Goal: Navigation & Orientation: Find specific page/section

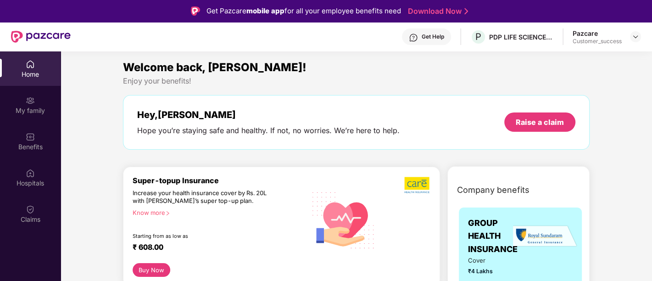
click at [35, 75] on div "Home" at bounding box center [30, 74] width 61 height 9
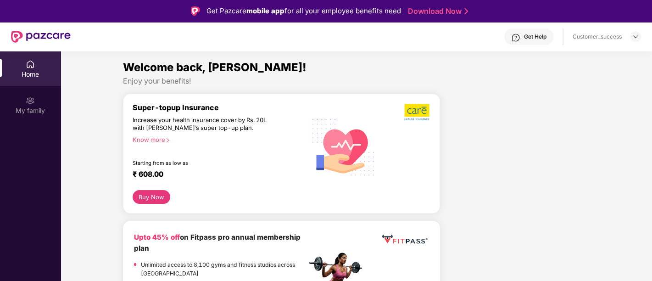
click at [27, 70] on div "Home" at bounding box center [30, 74] width 61 height 9
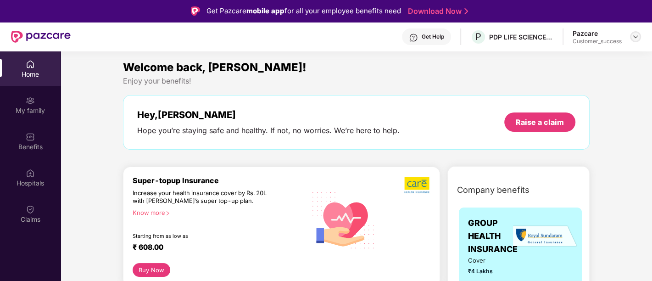
click at [637, 33] on img at bounding box center [634, 36] width 7 height 7
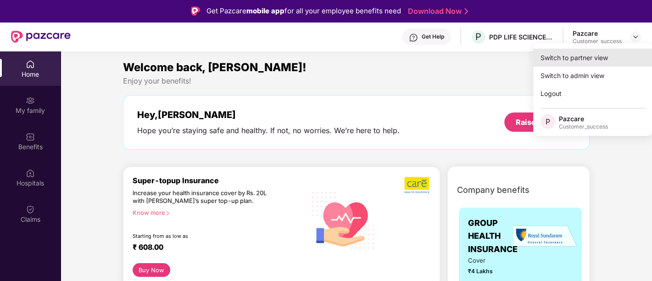
click at [578, 63] on div "Switch to partner view" at bounding box center [592, 58] width 119 height 18
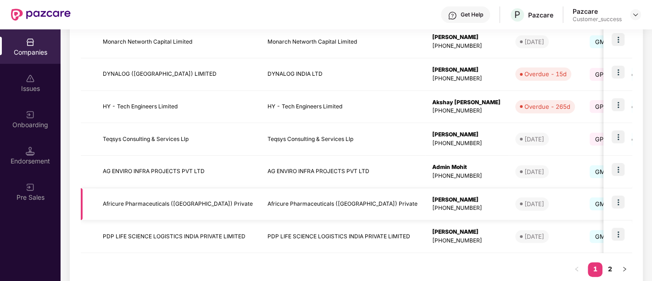
scroll to position [298, 0]
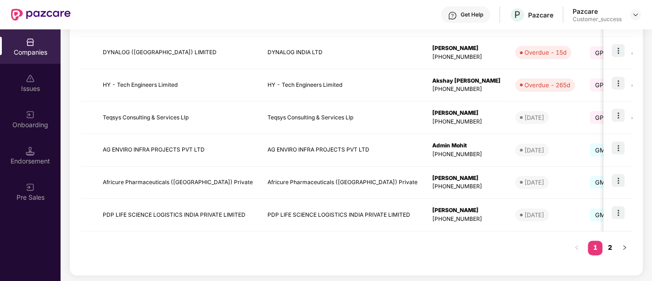
click at [611, 249] on link "2" at bounding box center [609, 247] width 15 height 14
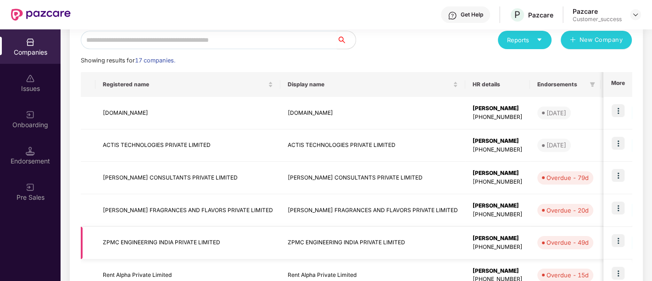
scroll to position [107, 0]
click at [171, 157] on td "ACTIS TECHNOLOGIES PRIVATE LIMITED" at bounding box center [187, 146] width 185 height 33
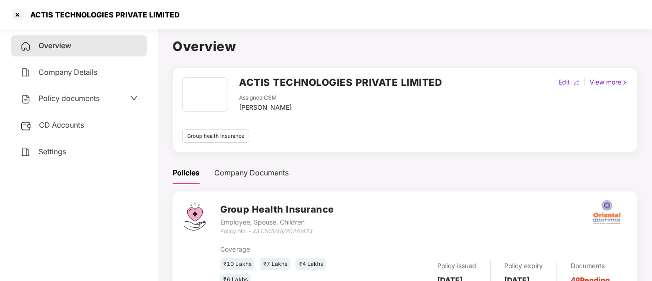
scroll to position [37, 0]
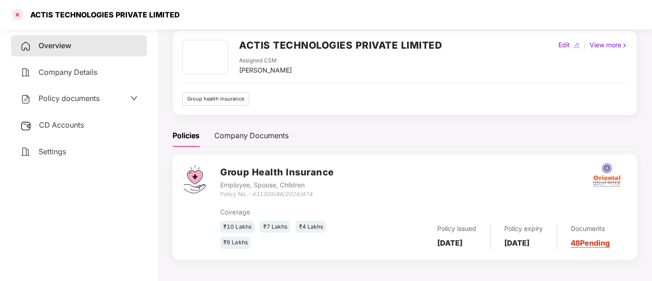
click at [13, 14] on div at bounding box center [17, 14] width 15 height 15
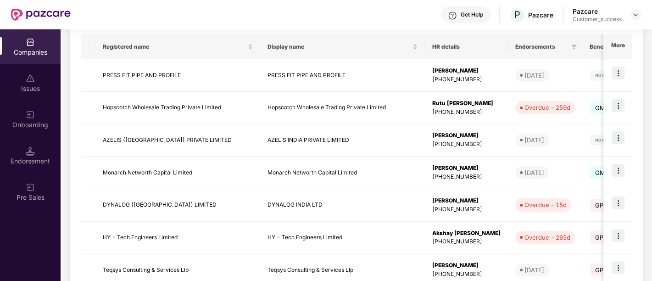
scroll to position [298, 0]
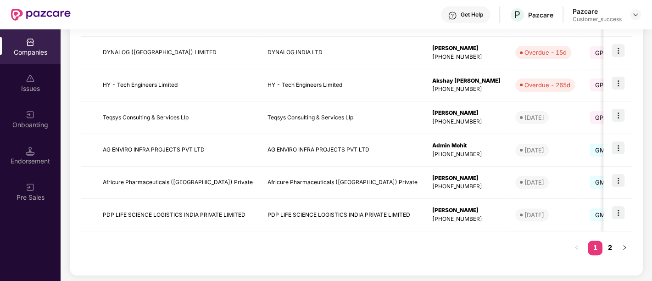
click at [608, 249] on link "2" at bounding box center [609, 247] width 15 height 14
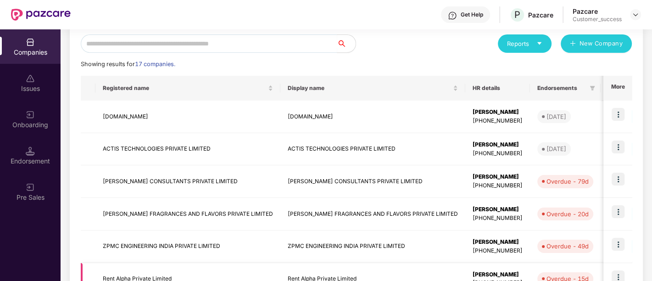
scroll to position [104, 0]
click at [615, 149] on img at bounding box center [617, 147] width 13 height 13
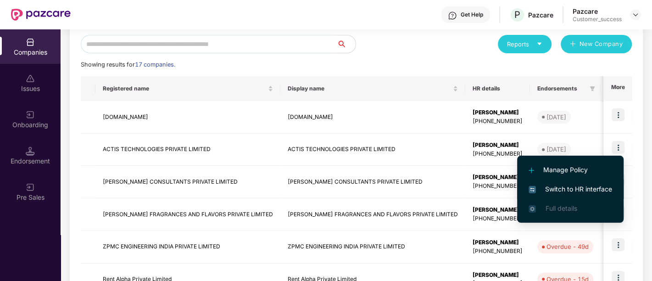
click at [564, 192] on span "Switch to HR interface" at bounding box center [569, 189] width 83 height 10
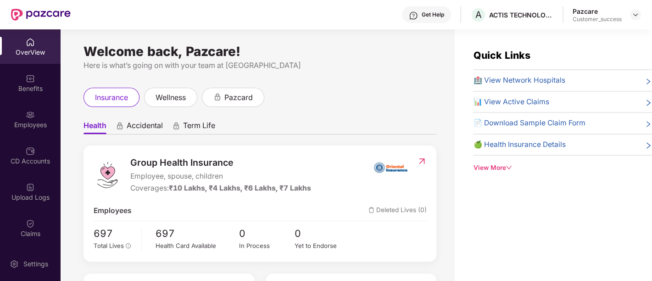
scroll to position [1, 0]
